Goal: Transaction & Acquisition: Purchase product/service

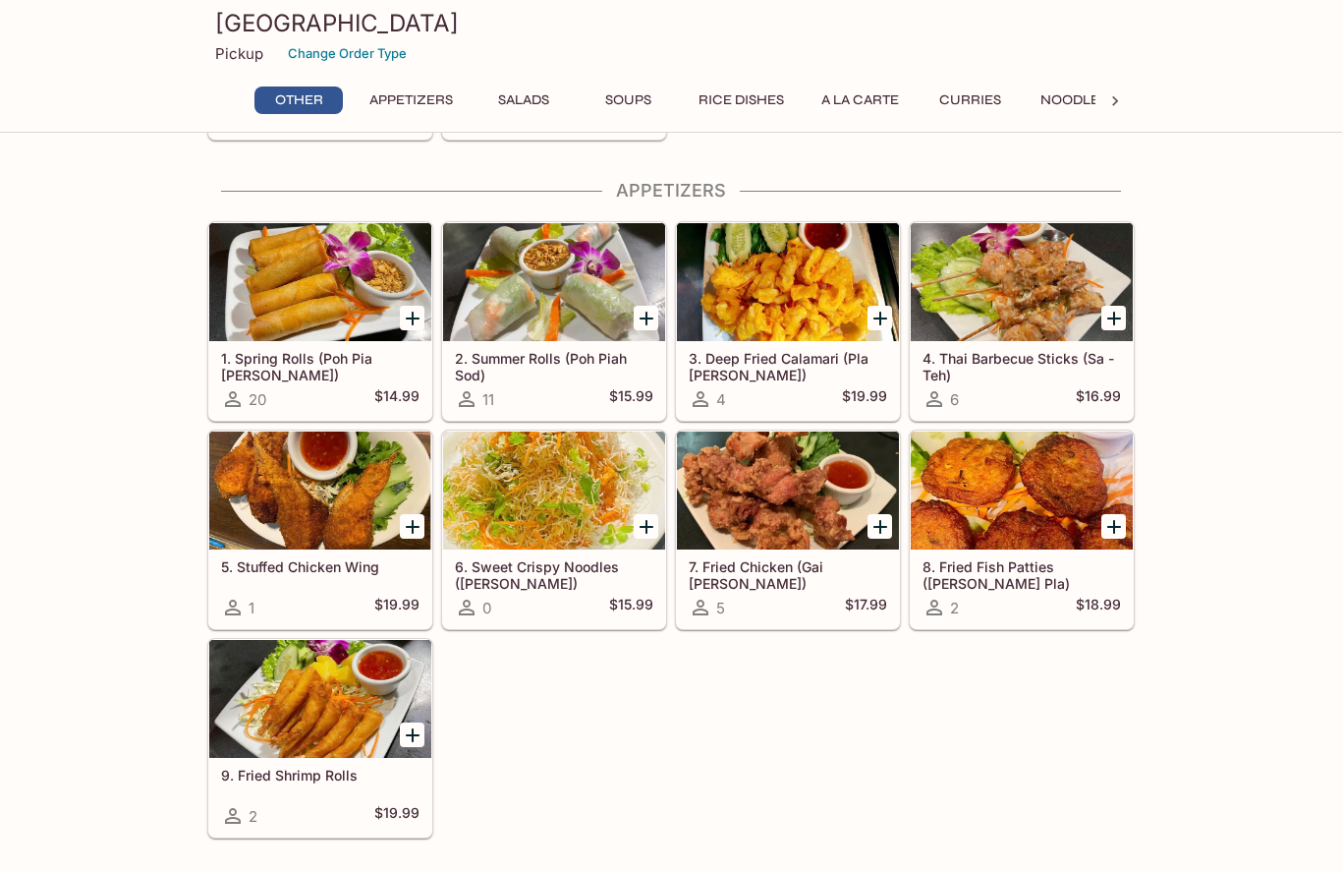
scroll to position [237, 0]
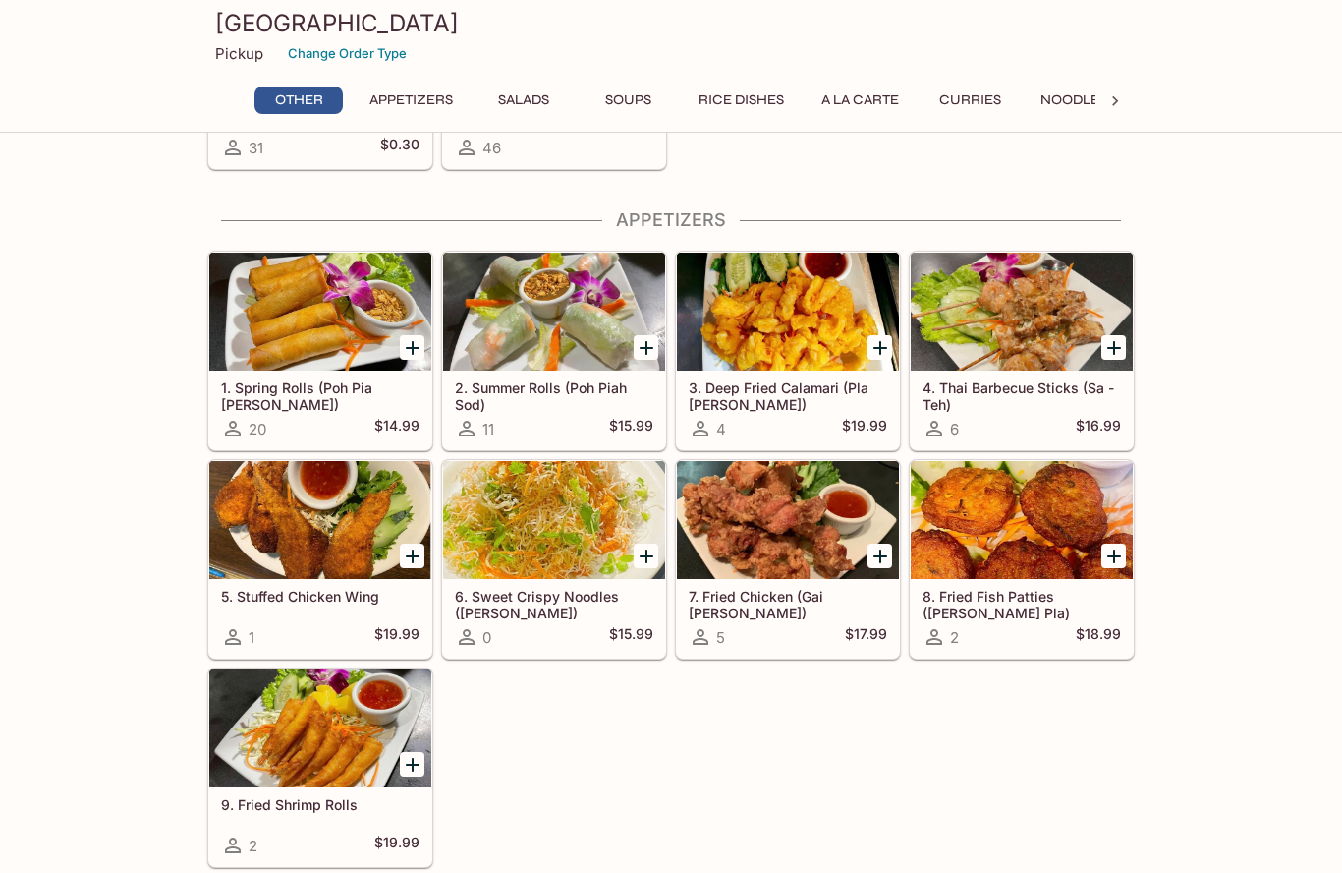
click at [521, 612] on h5 "6. Sweet Crispy Noodles ([PERSON_NAME])" at bounding box center [554, 604] width 198 height 32
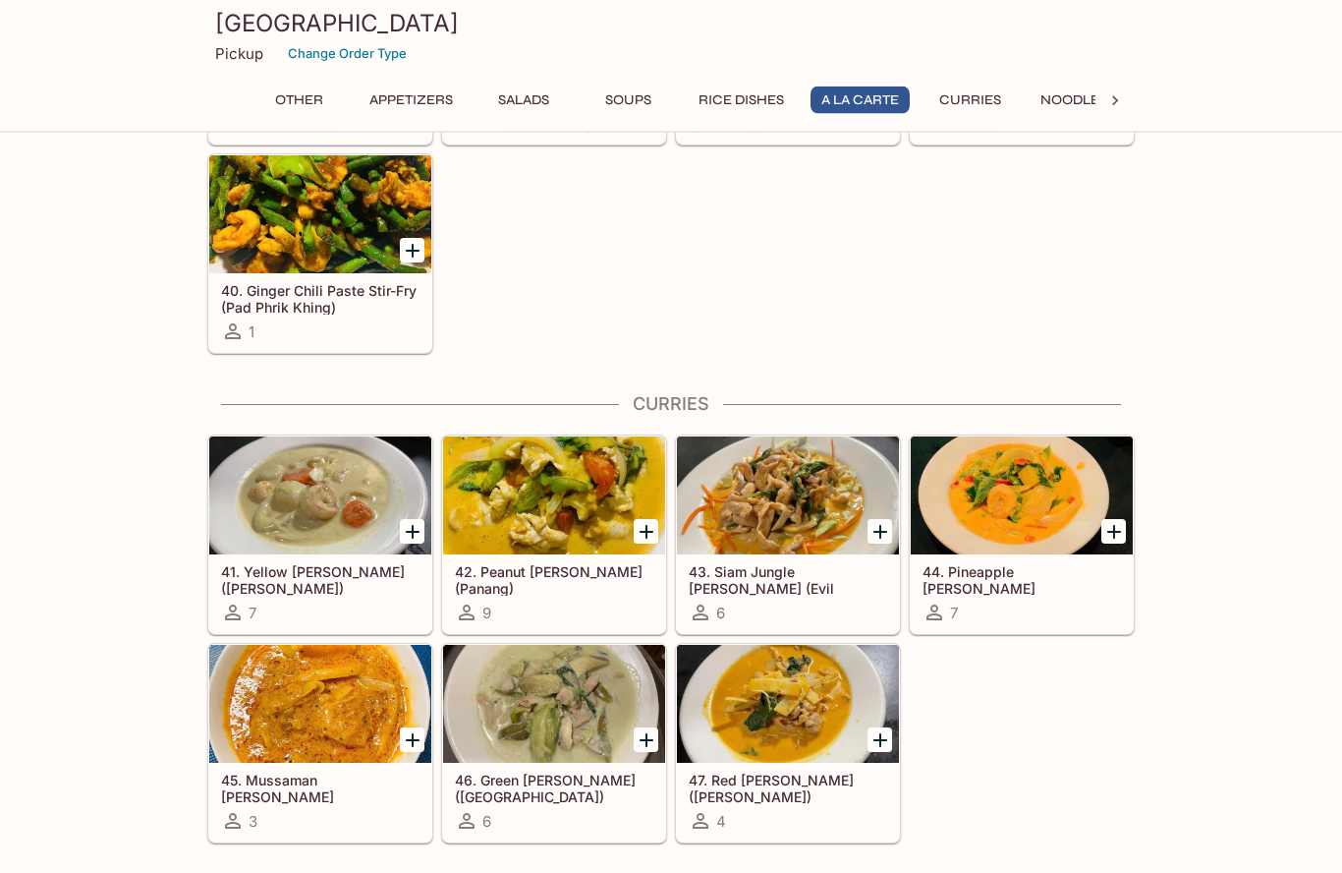
scroll to position [2916, 0]
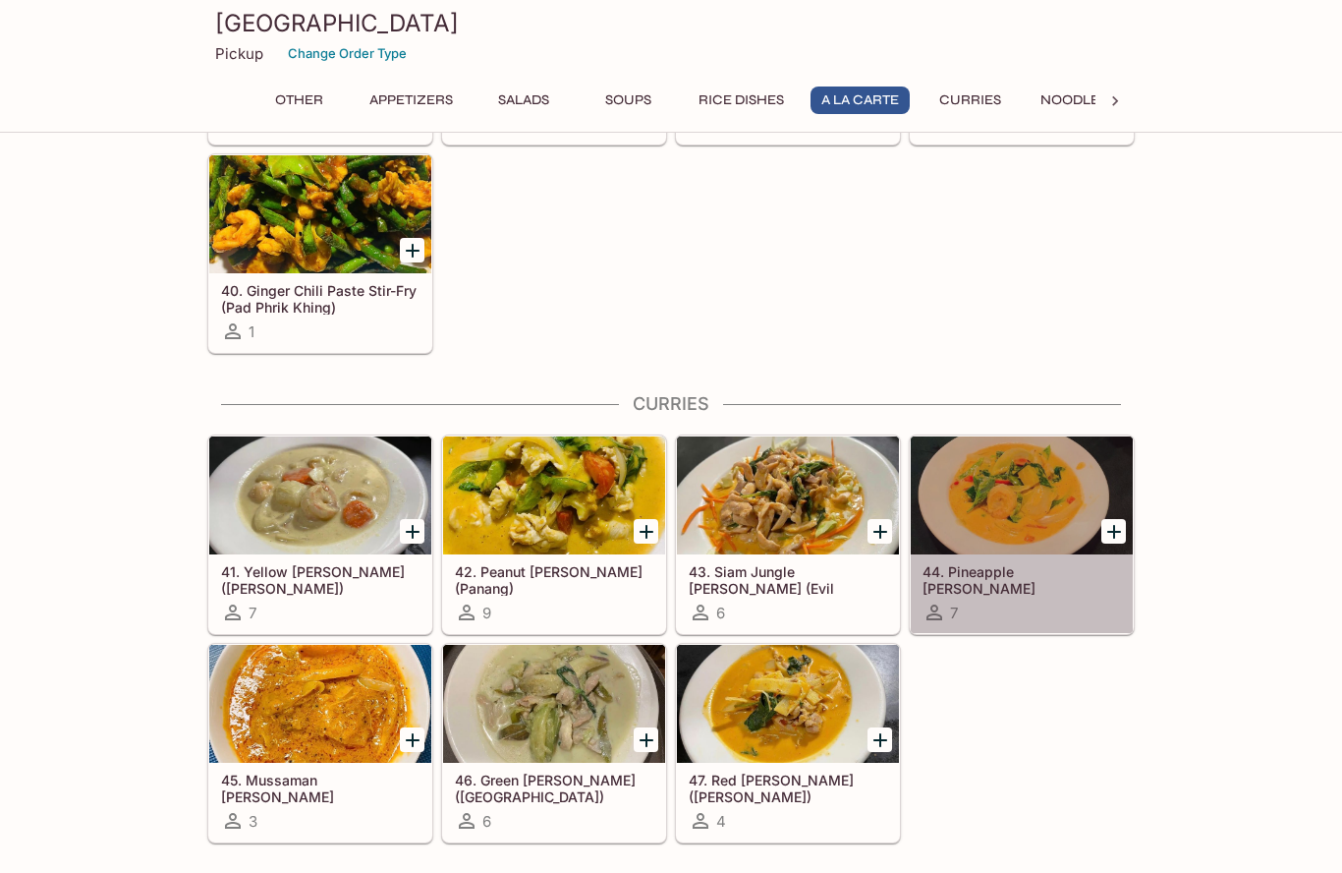
click at [1021, 573] on h5 "44. Pineapple [PERSON_NAME] ([PERSON_NAME] Saparot)" at bounding box center [1022, 579] width 198 height 32
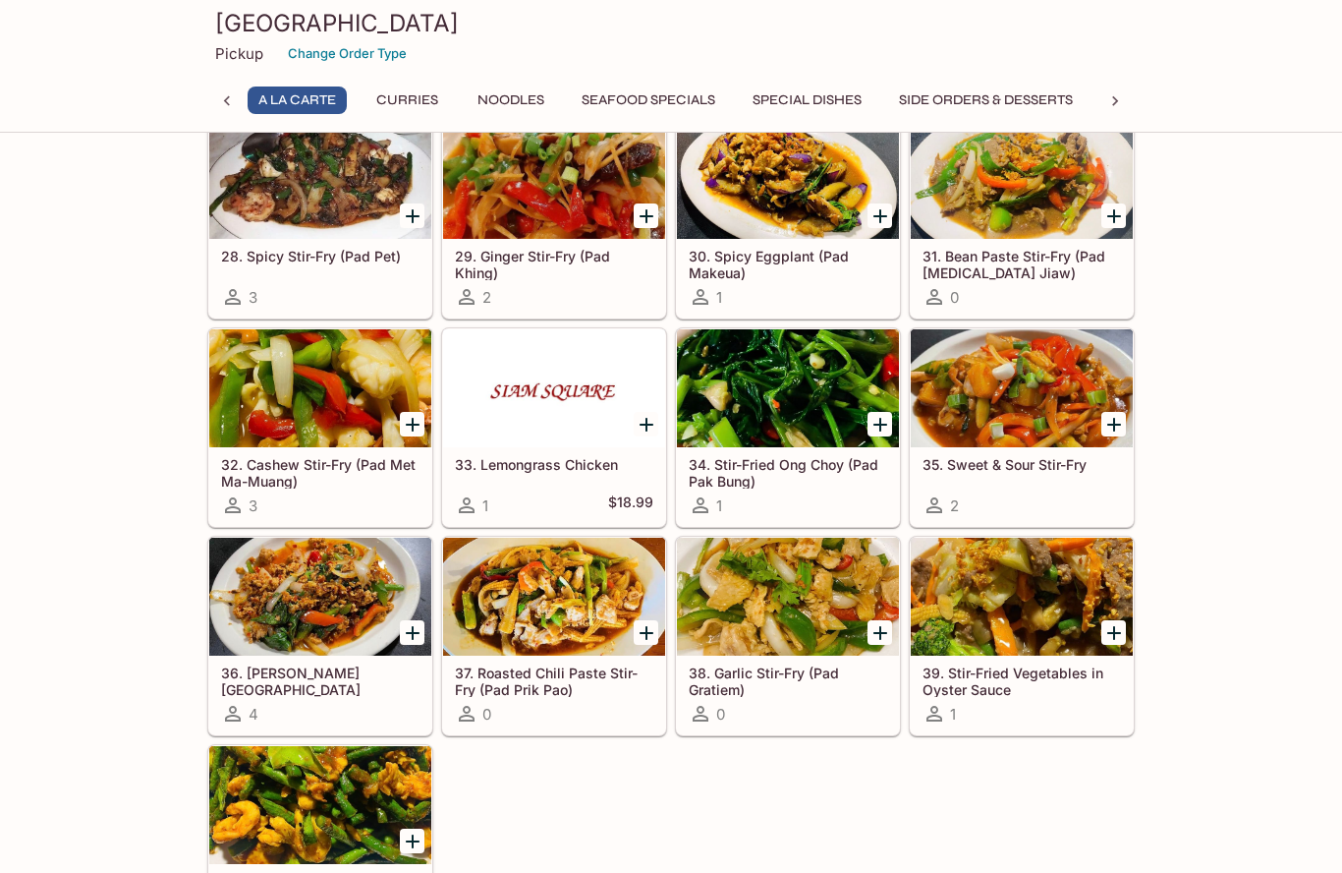
scroll to position [2295, 0]
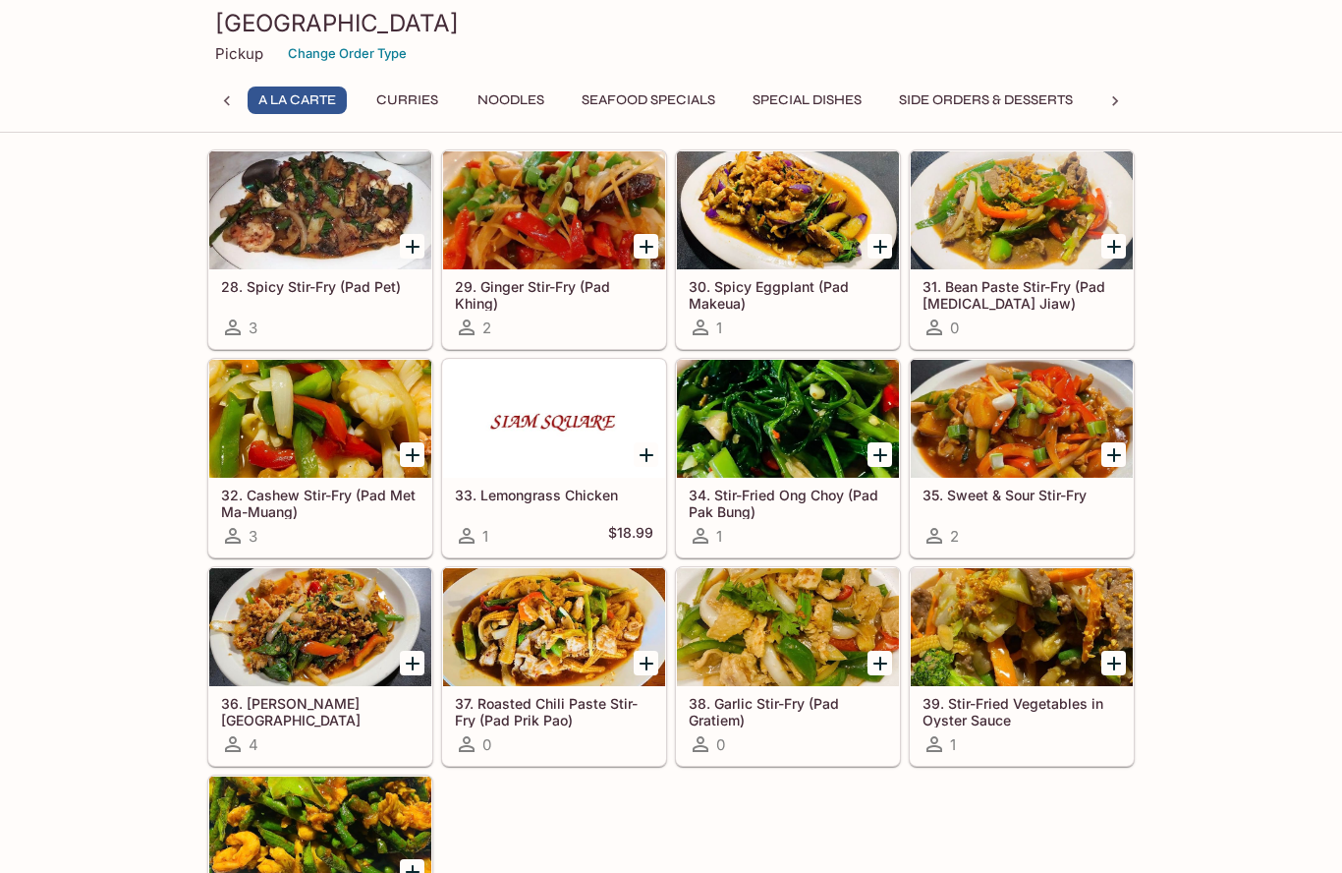
click at [255, 697] on h5 "36. [PERSON_NAME][GEOGRAPHIC_DATA][PERSON_NAME] ([GEOGRAPHIC_DATA])" at bounding box center [320, 711] width 198 height 32
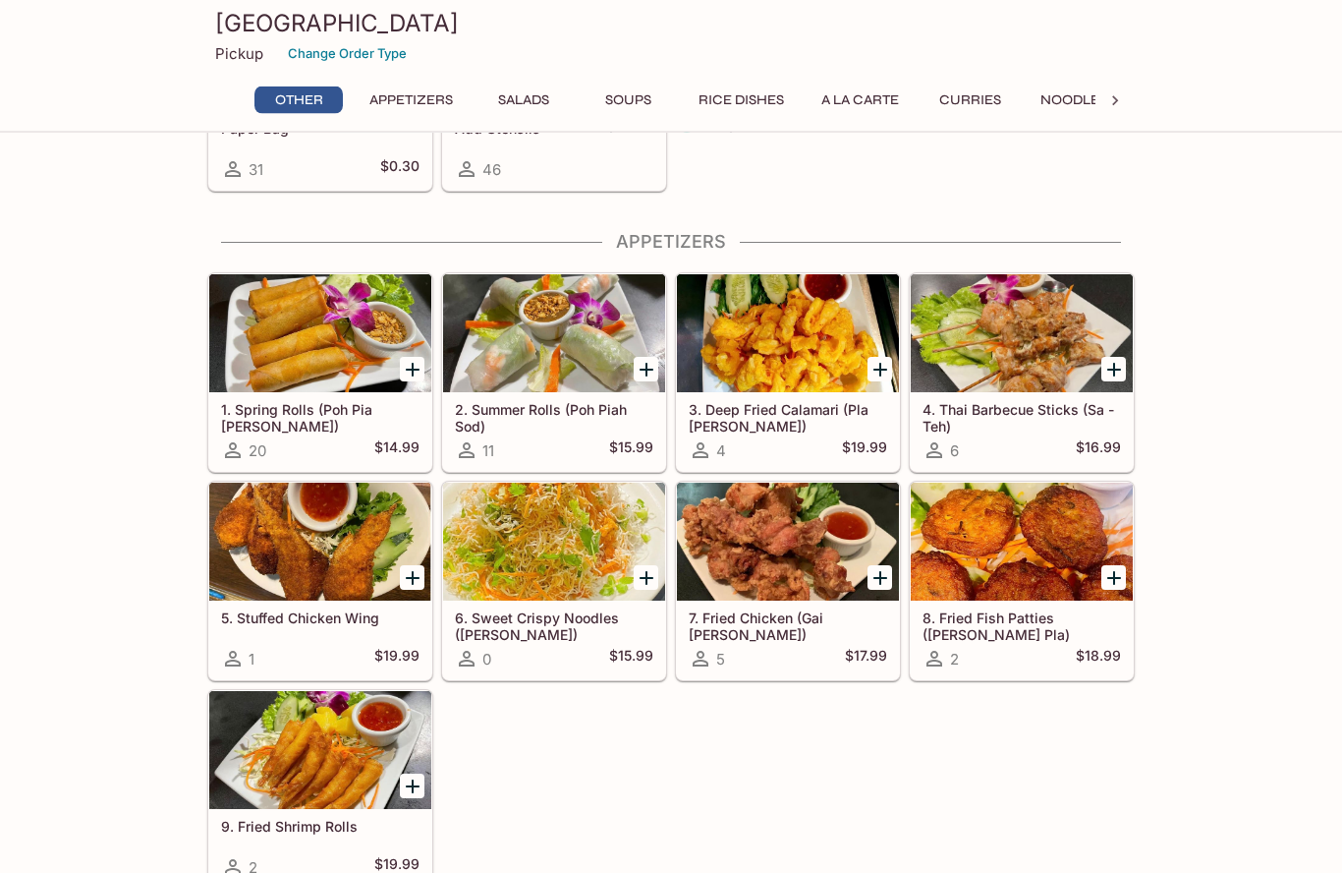
scroll to position [215, 0]
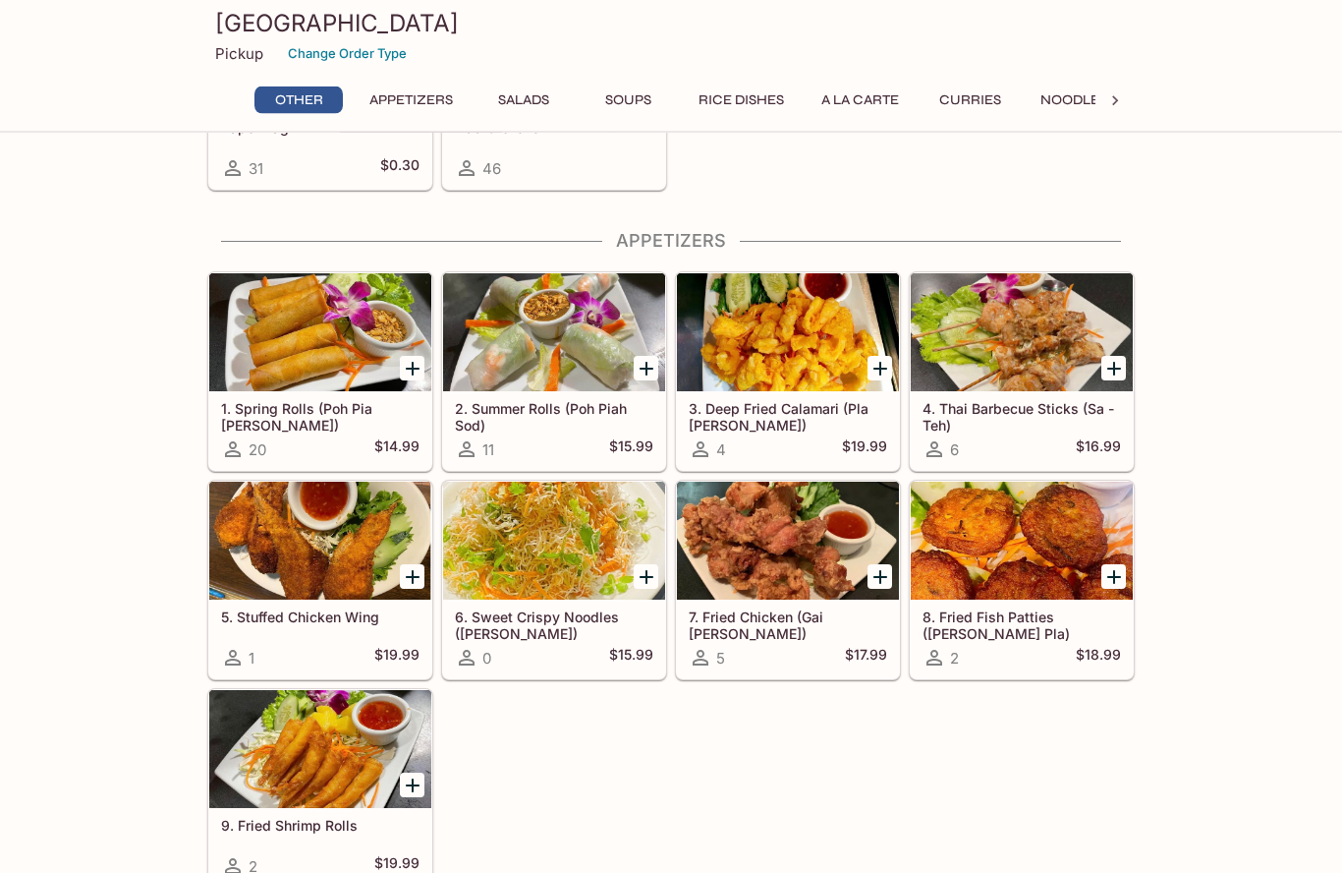
click at [499, 606] on div "6. Sweet Crispy Noodles ([PERSON_NAME]) 0 $15.99" at bounding box center [554, 639] width 222 height 79
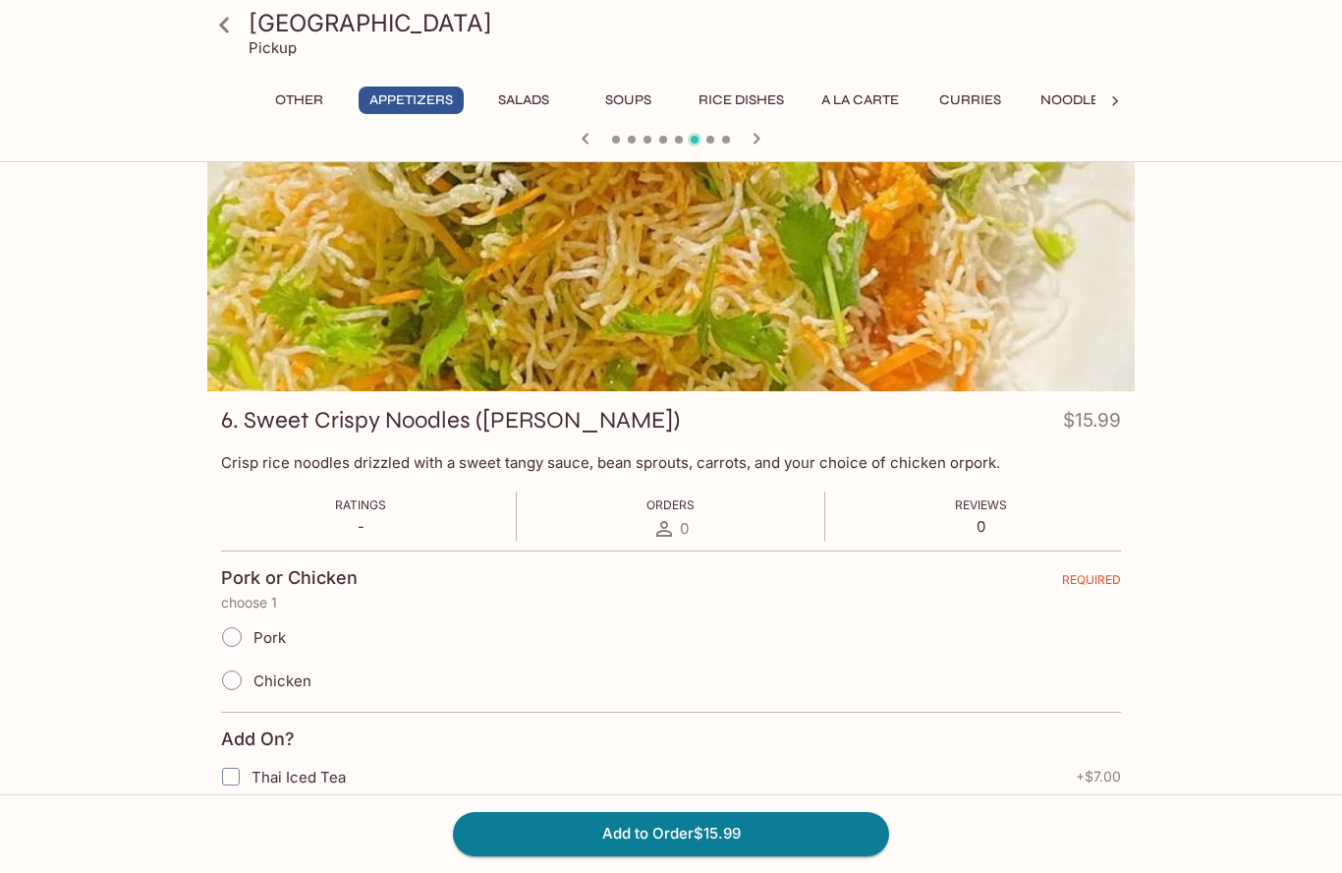
scroll to position [30, 0]
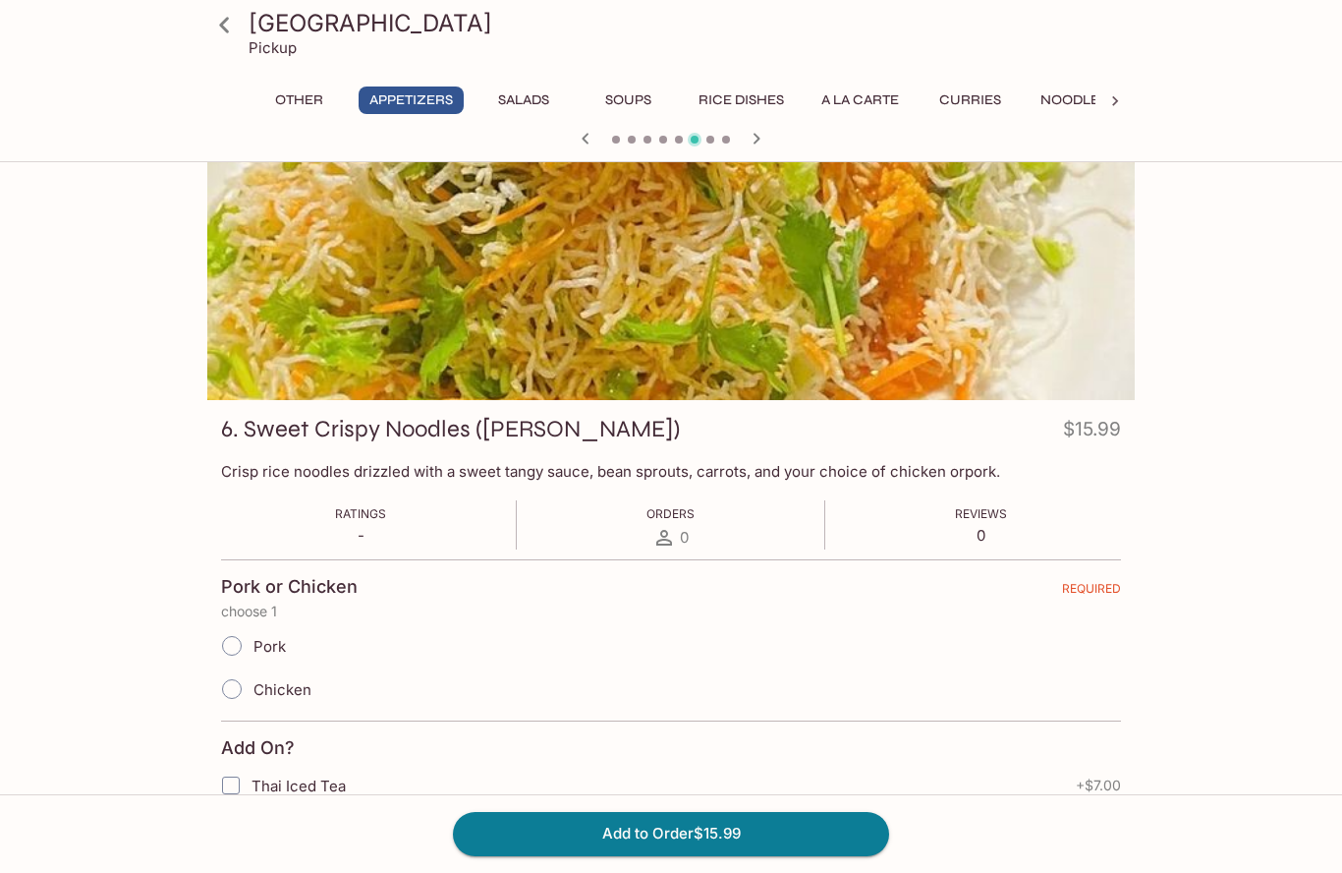
click at [1110, 103] on icon at bounding box center [1115, 101] width 20 height 20
click at [864, 102] on button "Side Orders & Desserts" at bounding box center [879, 100] width 196 height 28
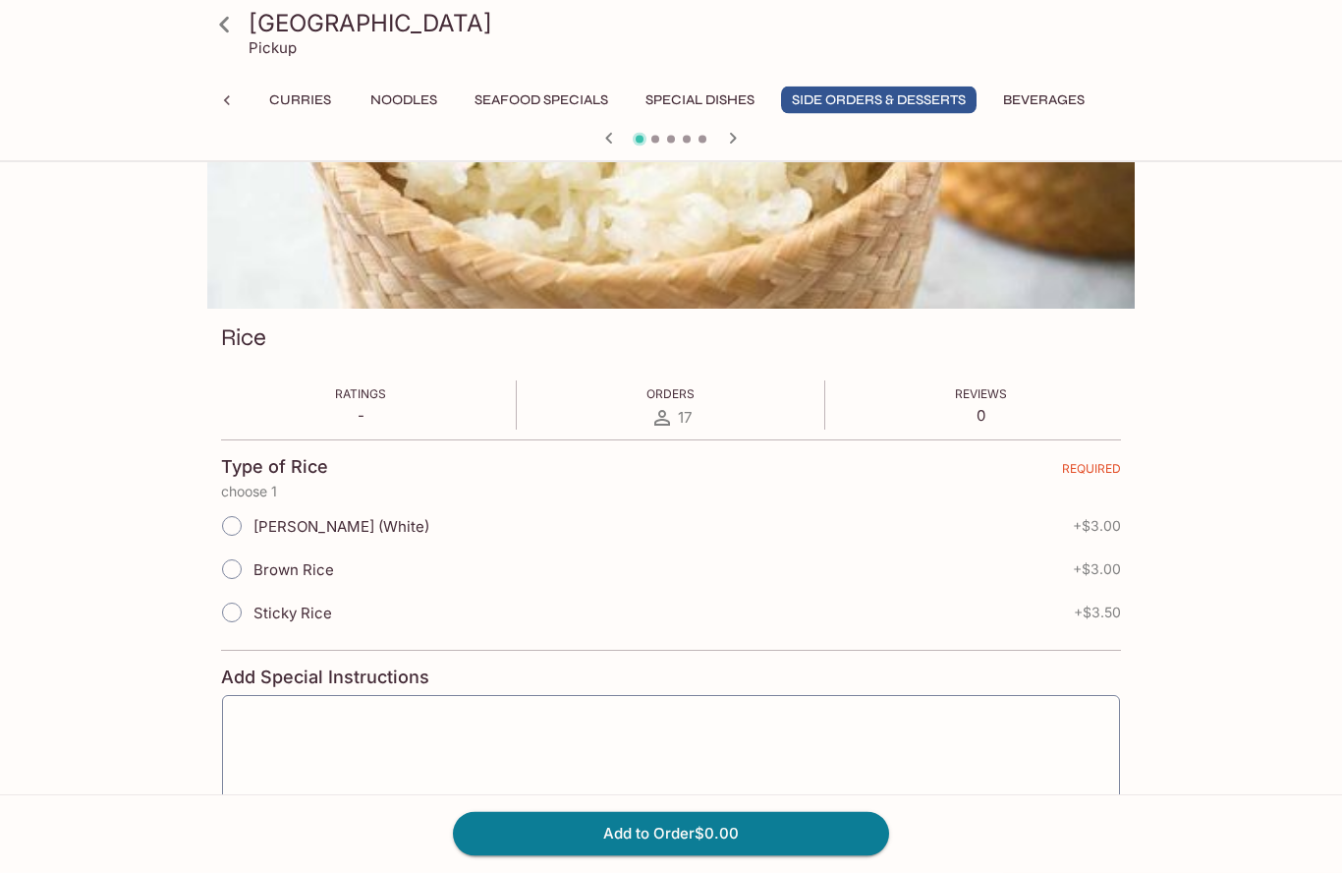
scroll to position [0, 0]
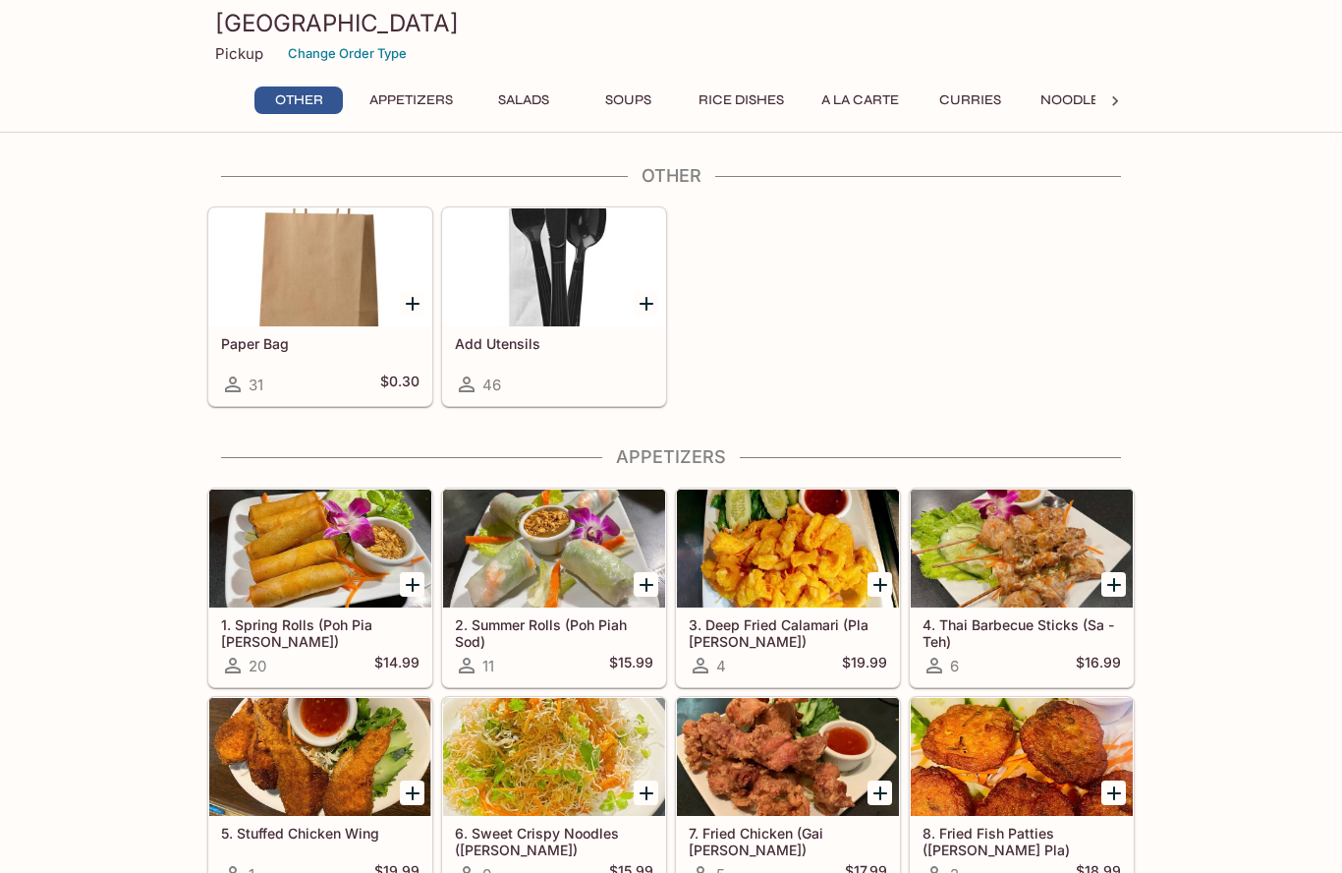
click at [416, 91] on button "Appetizers" at bounding box center [411, 100] width 105 height 28
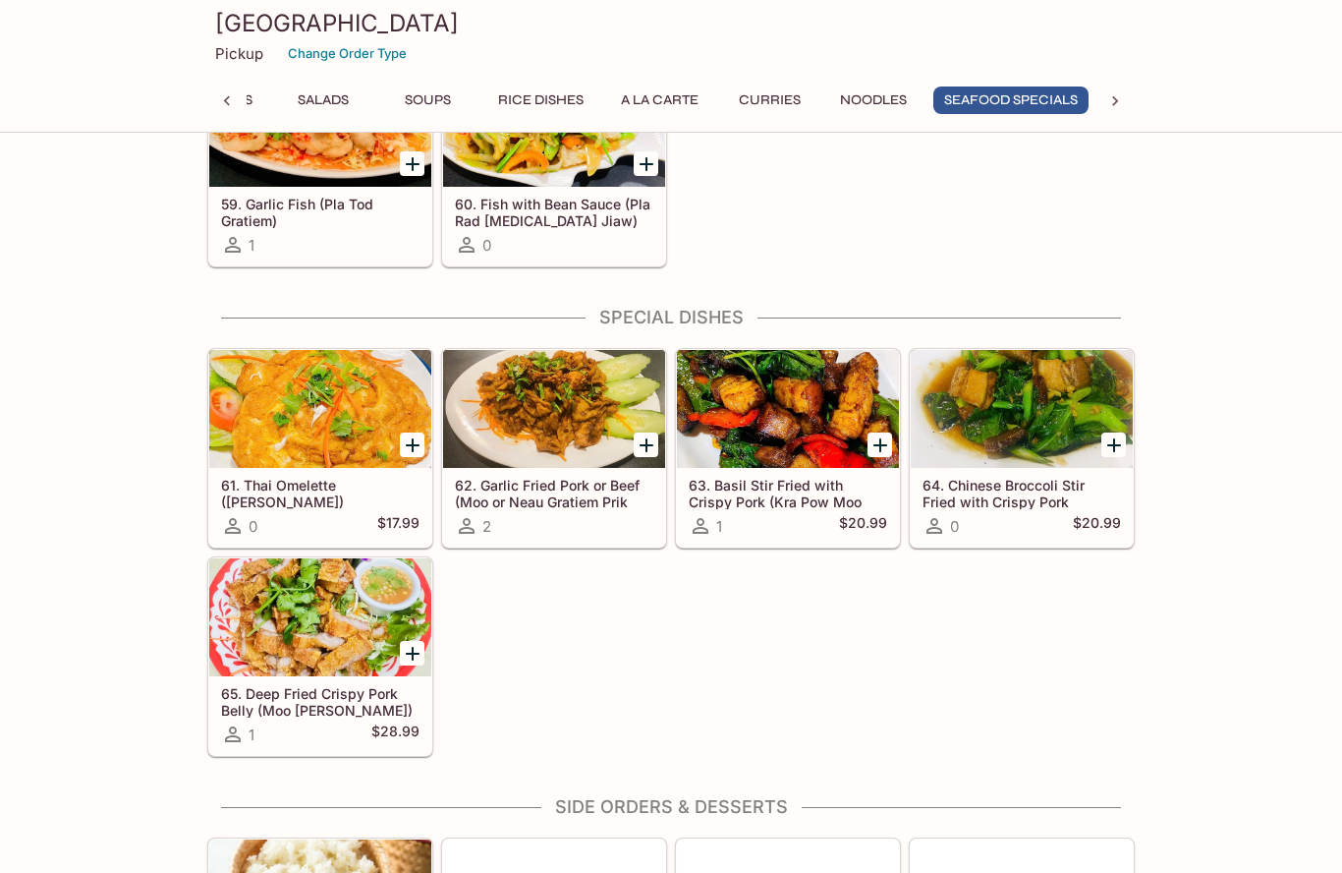
scroll to position [4446, 0]
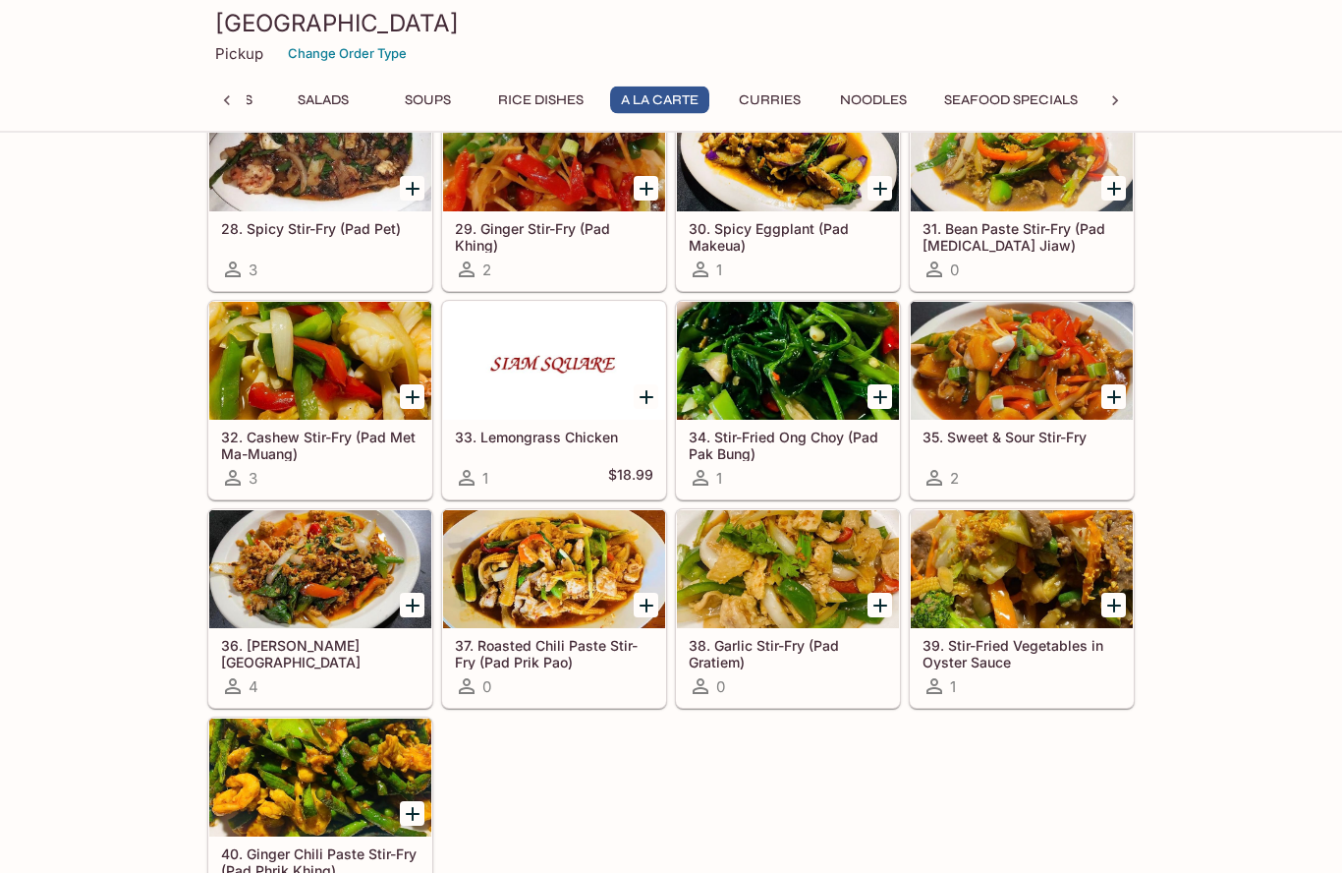
scroll to position [2353, 0]
click at [246, 636] on div "36. [PERSON_NAME][GEOGRAPHIC_DATA][PERSON_NAME] ([GEOGRAPHIC_DATA]) 4" at bounding box center [320, 667] width 222 height 79
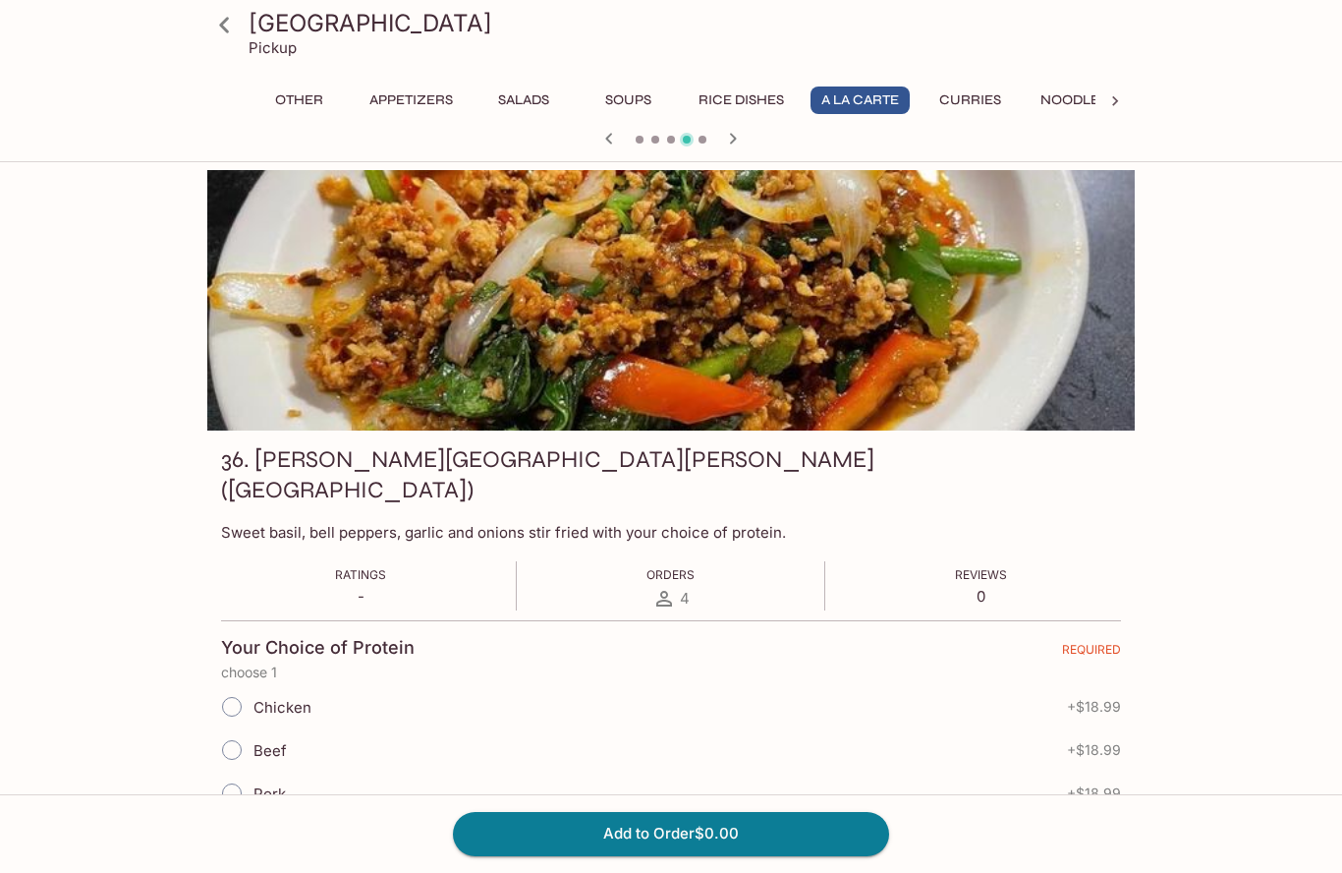
click at [1119, 113] on div at bounding box center [1115, 100] width 39 height 29
click at [899, 104] on button "Side Orders & Desserts" at bounding box center [879, 100] width 196 height 28
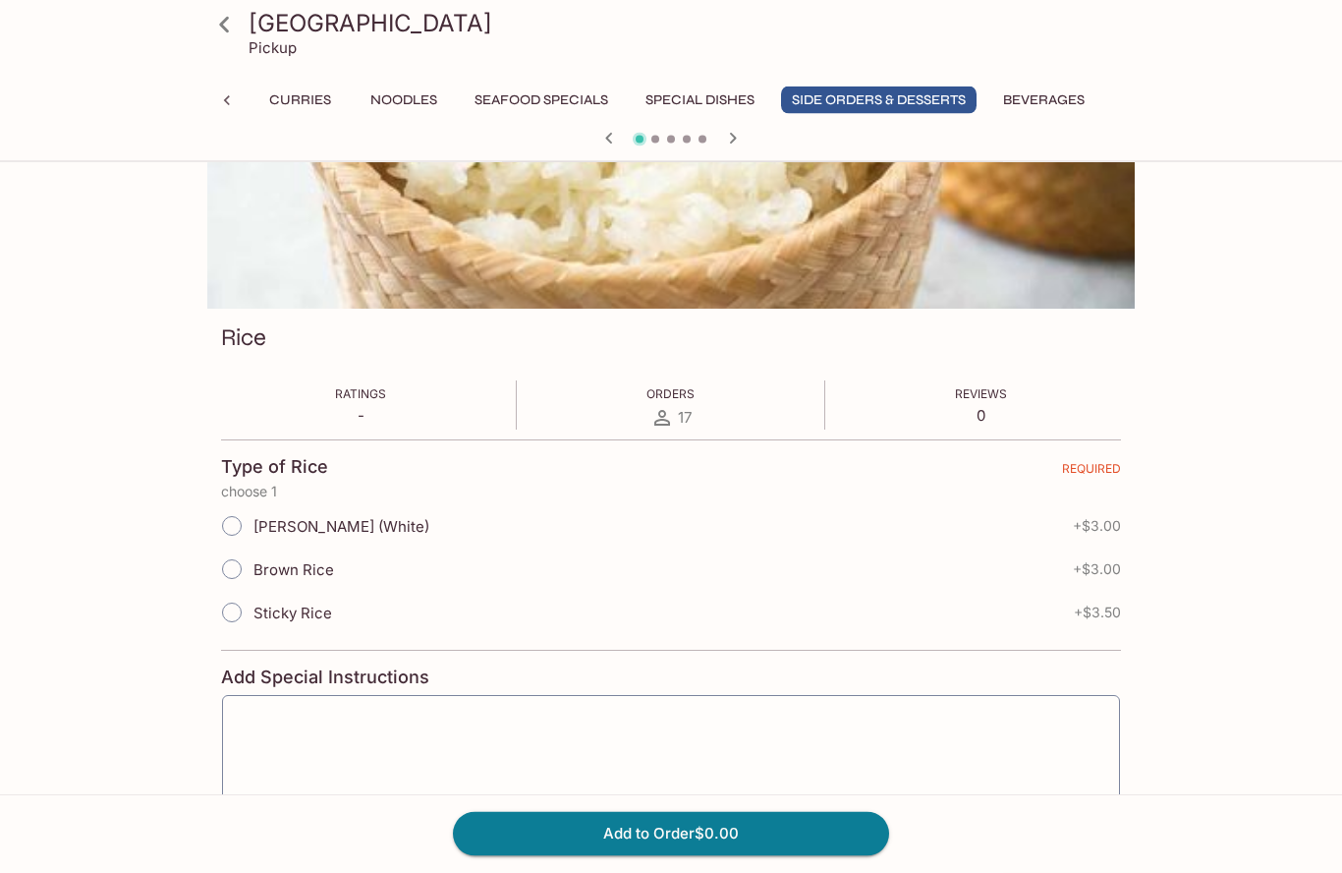
scroll to position [0, 0]
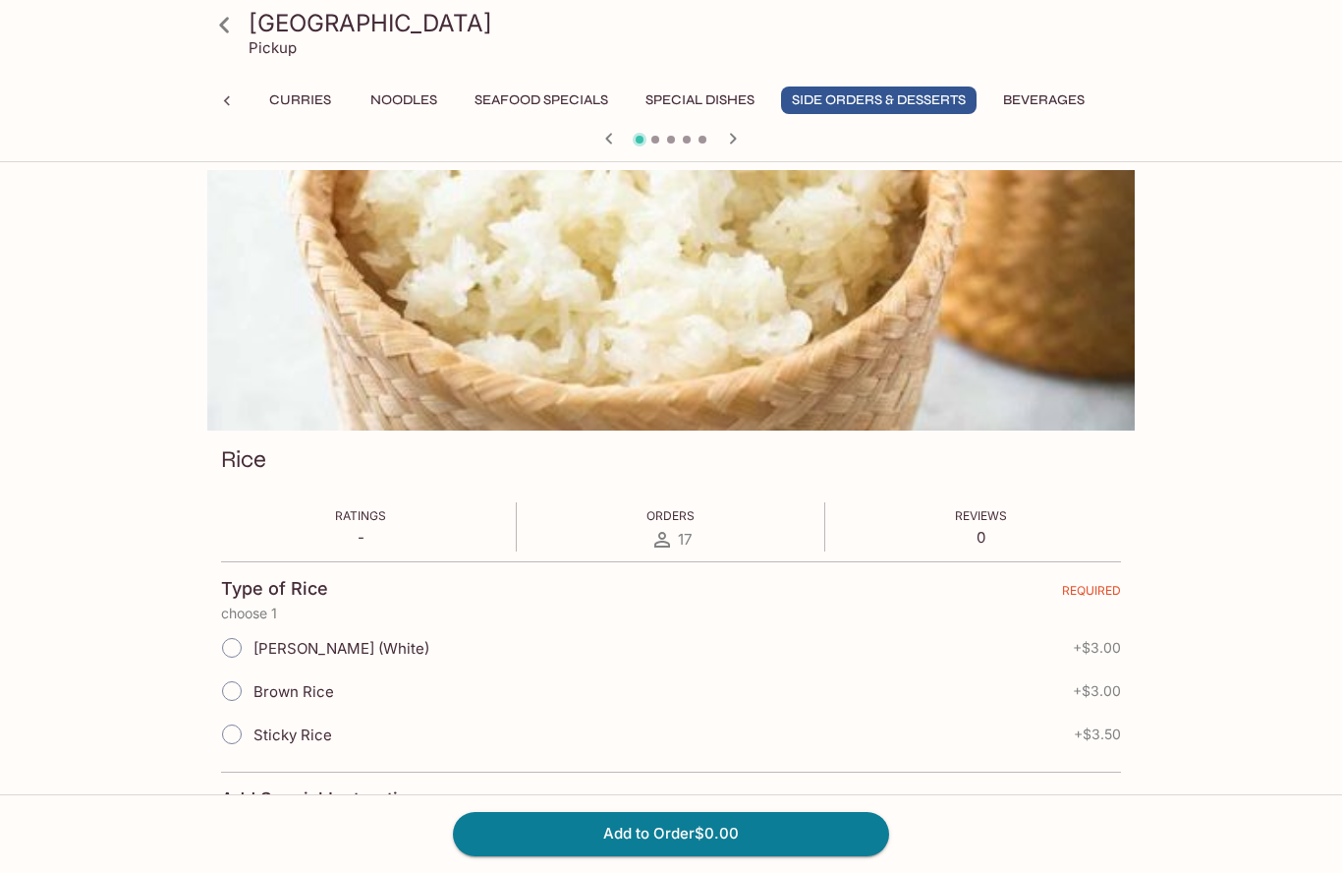
click at [886, 96] on button "Side Orders & Desserts" at bounding box center [879, 100] width 196 height 28
click at [700, 112] on button "Special Dishes" at bounding box center [700, 100] width 131 height 28
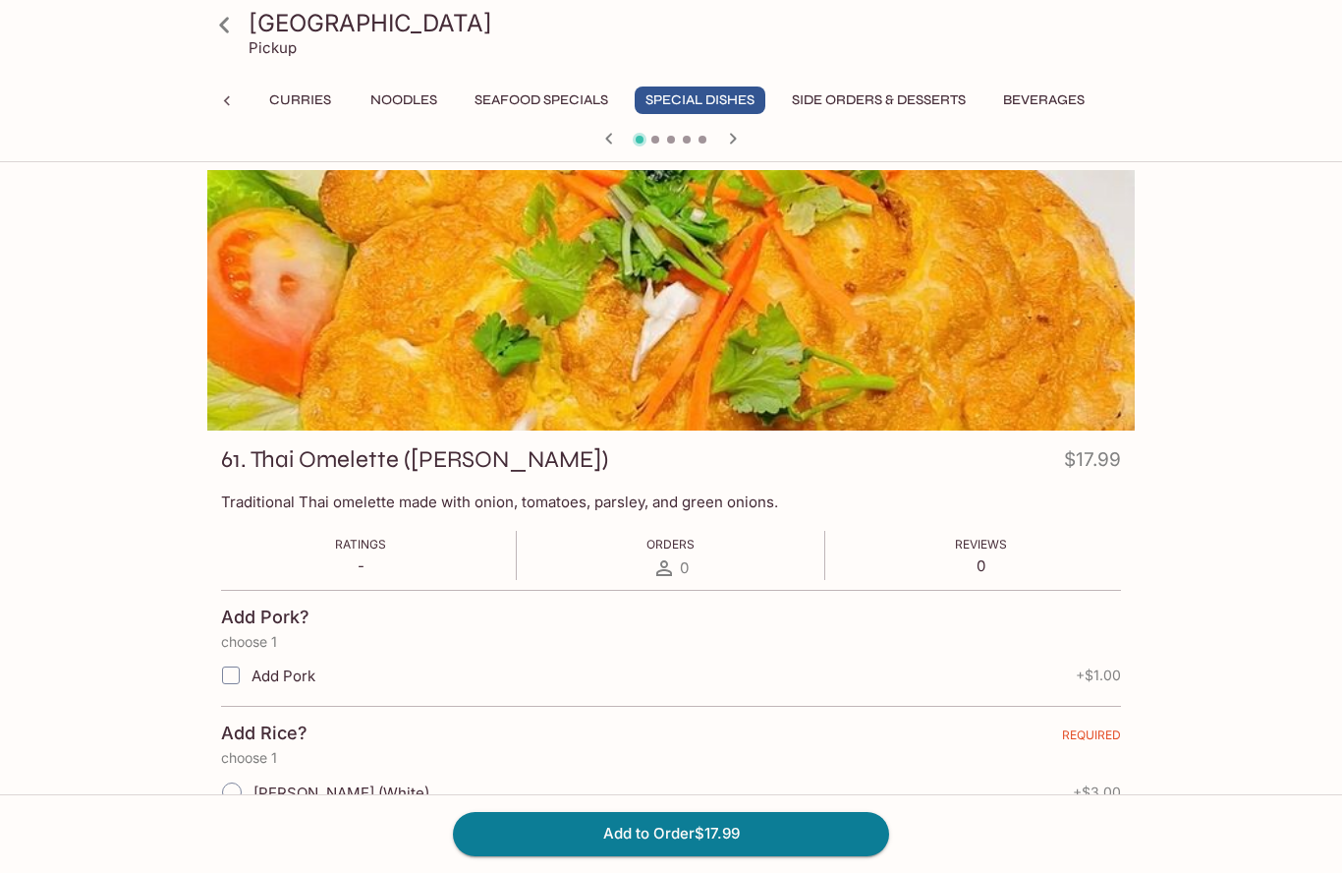
click at [888, 98] on button "Side Orders & Desserts" at bounding box center [879, 100] width 196 height 28
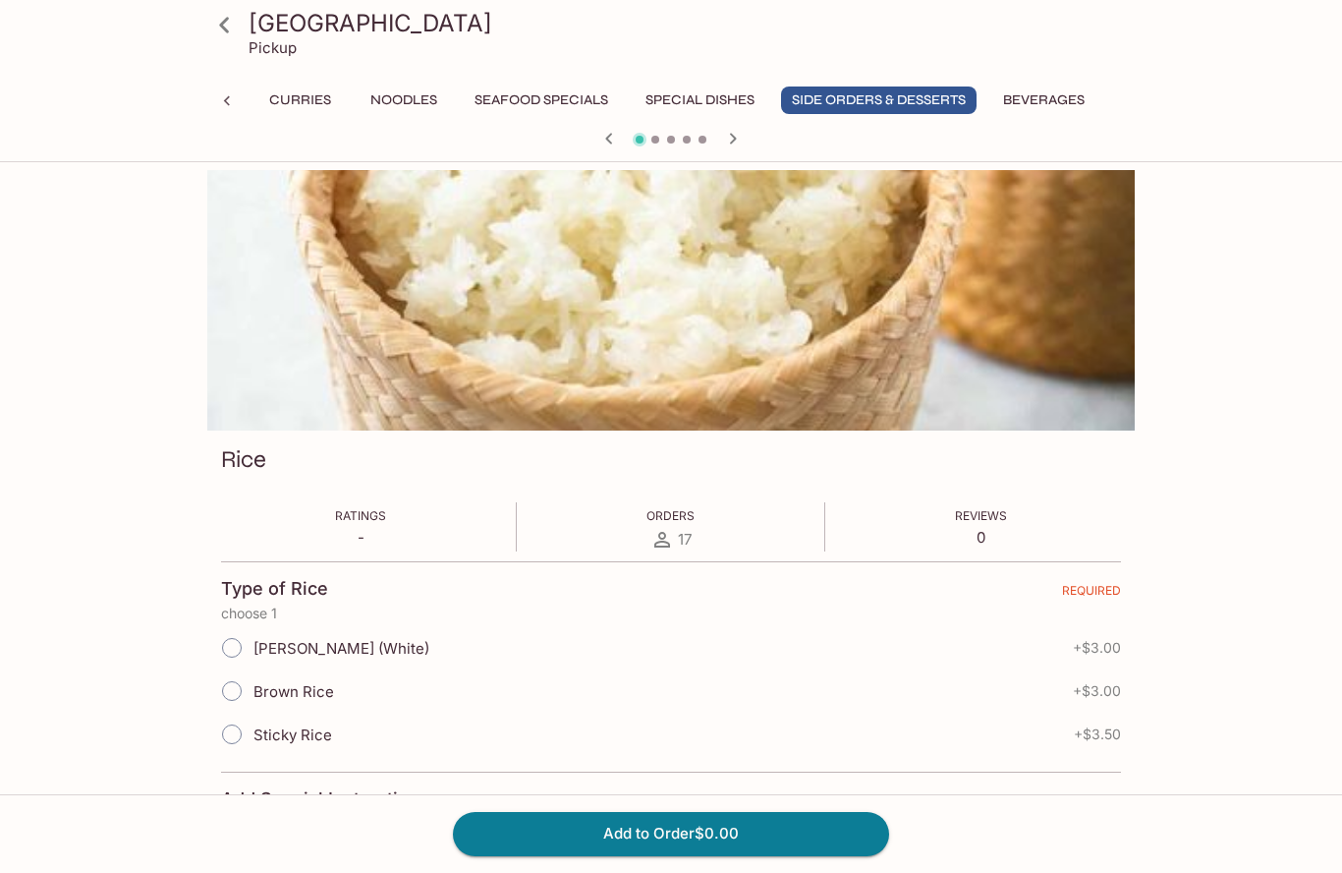
click at [745, 136] on button "button" at bounding box center [733, 139] width 26 height 26
